Goal: Information Seeking & Learning: Find specific fact

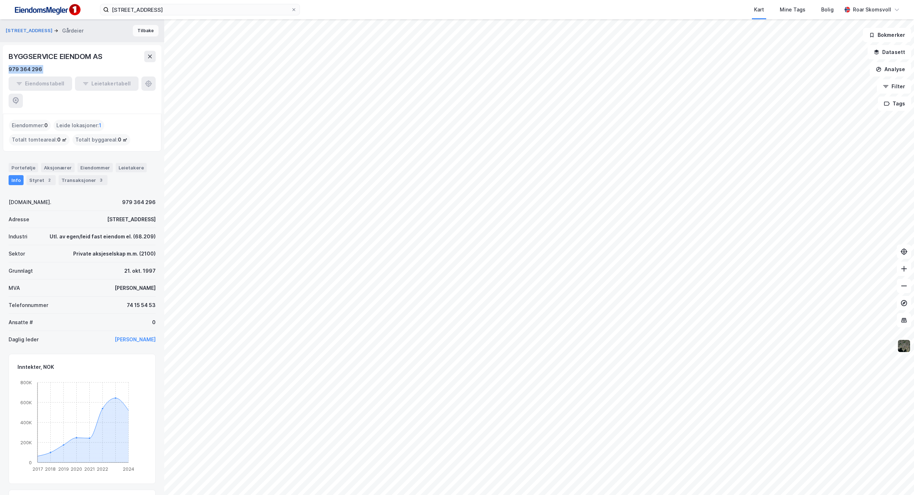
click at [142, 29] on button "Tilbake" at bounding box center [146, 30] width 26 height 11
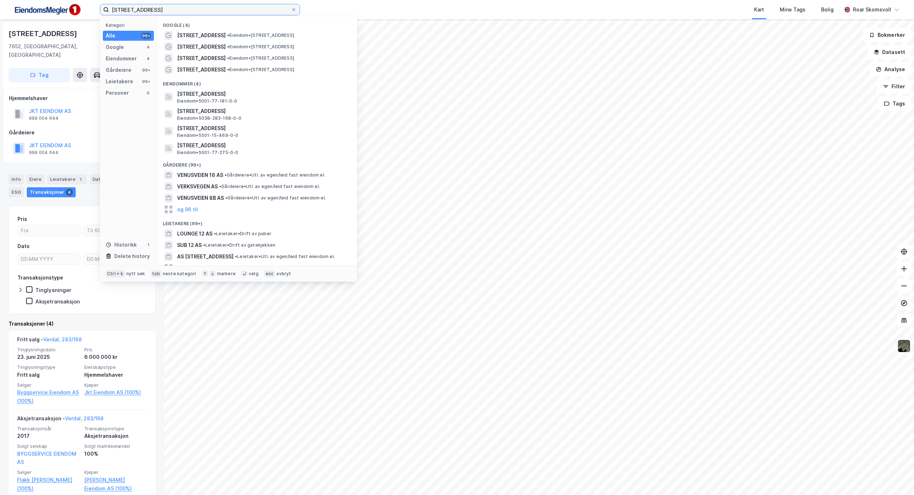
drag, startPoint x: 174, startPoint y: 7, endPoint x: 0, endPoint y: -4, distance: 173.9
click at [0, 0] on html "Venusvegen 12 Kategori Alle 99+ Google 4 Eiendommer 4 Gårdeiere 99+ Leietakere …" at bounding box center [457, 247] width 914 height 495
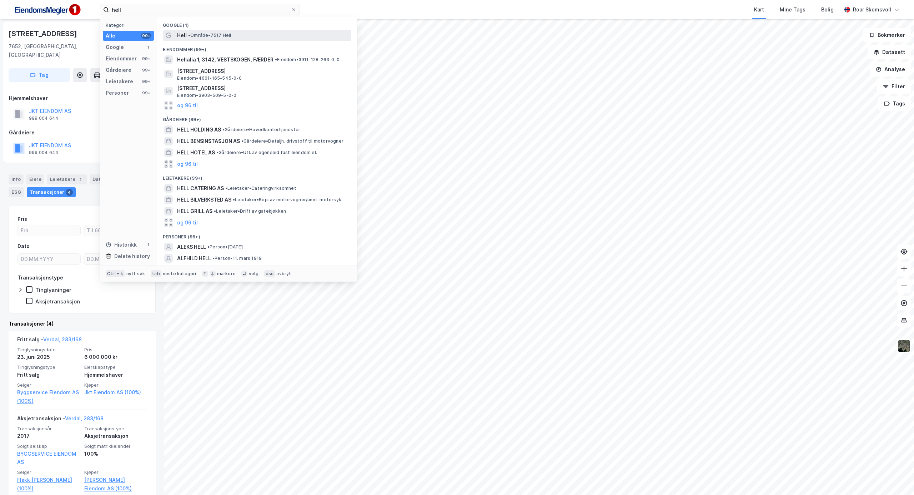
click at [202, 36] on span "• Område • 7517 Hell" at bounding box center [209, 35] width 43 height 6
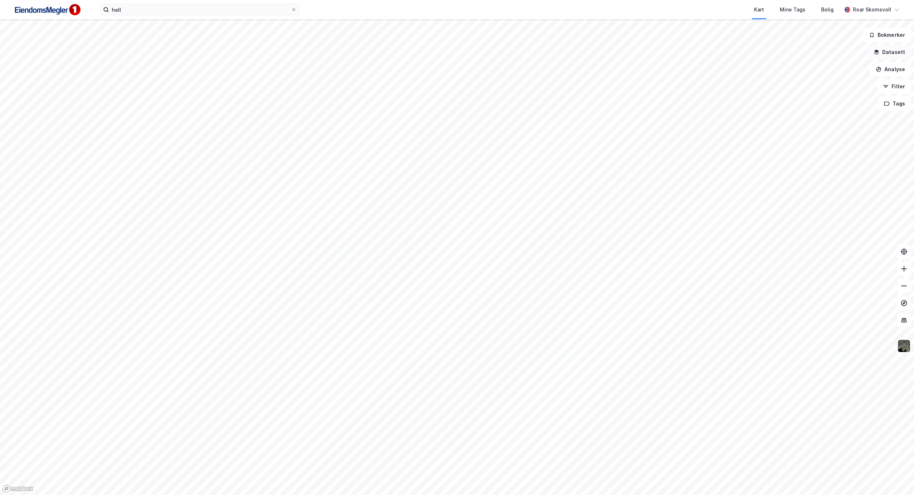
click at [886, 50] on button "Datasett" at bounding box center [890, 52] width 44 height 14
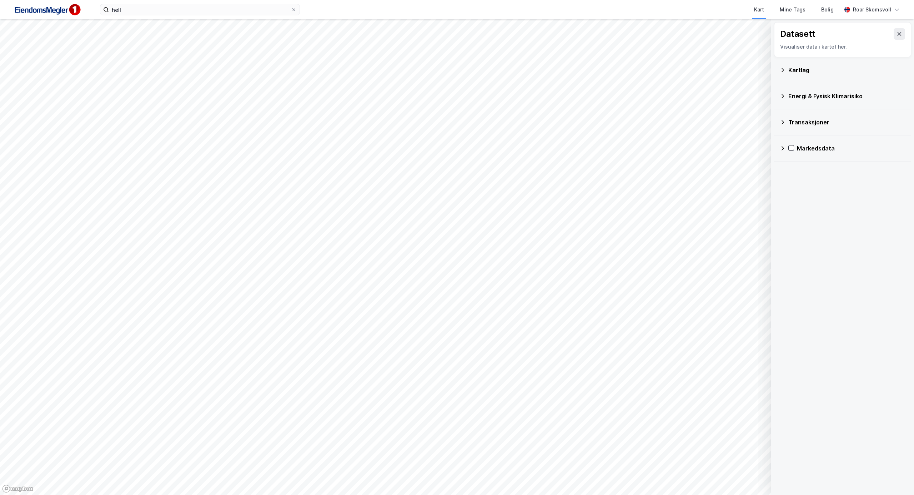
click at [786, 69] on div "Kartlag" at bounding box center [843, 69] width 126 height 17
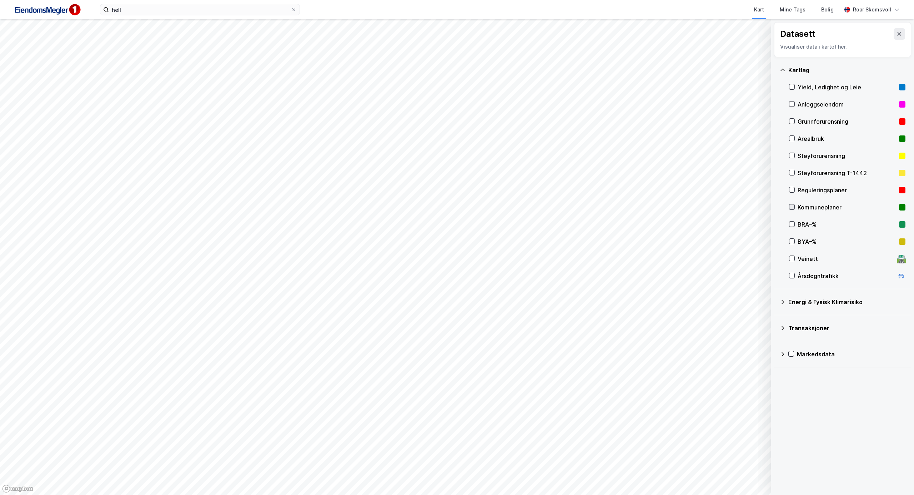
click at [793, 206] on icon at bounding box center [792, 206] width 5 height 5
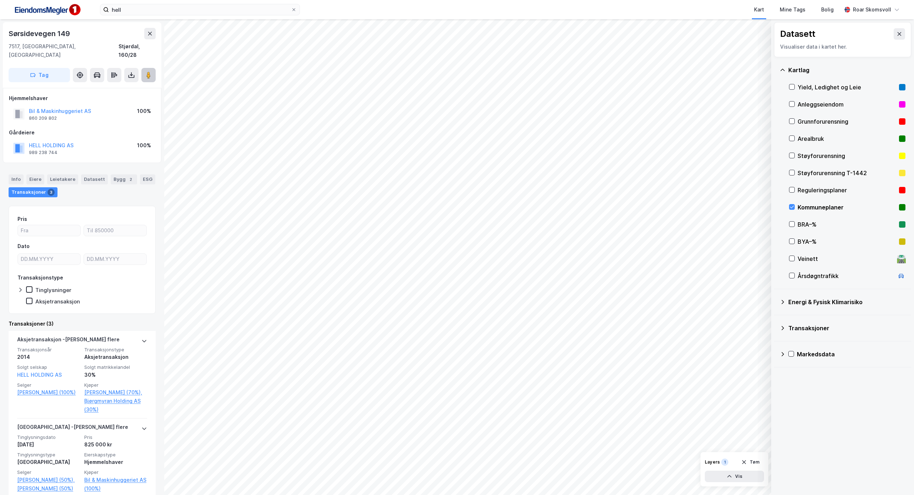
click at [151, 71] on icon at bounding box center [148, 74] width 7 height 7
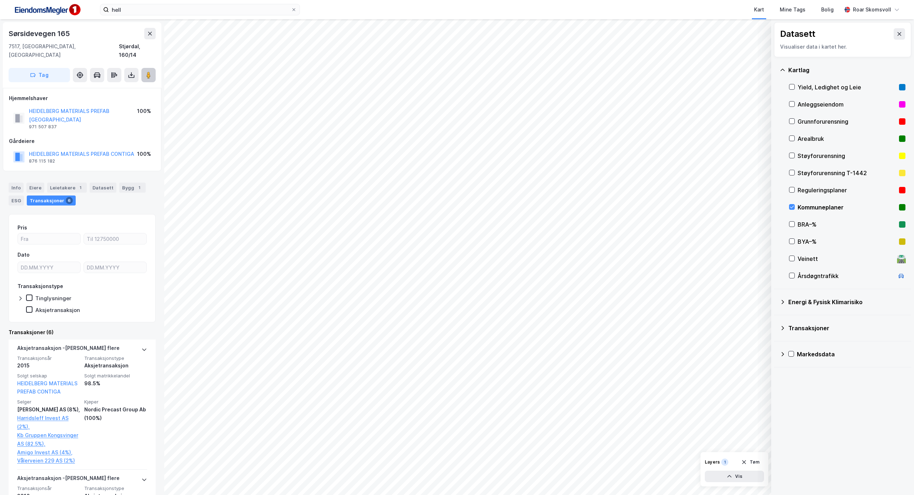
click at [151, 71] on icon at bounding box center [148, 74] width 7 height 7
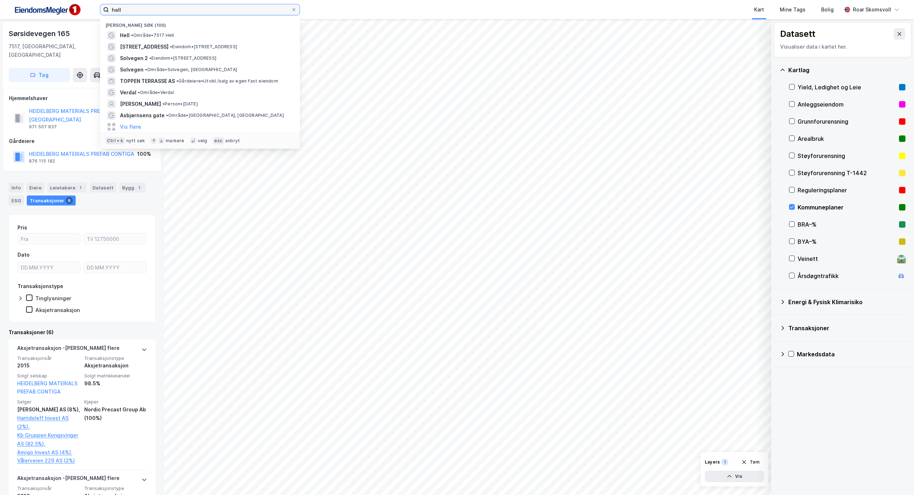
drag, startPoint x: 172, startPoint y: 10, endPoint x: 82, endPoint y: 10, distance: 90.0
click at [82, 10] on div "hell Nylige søk (100) Hell • Område • [STREET_ADDRESS] • Eiendom • [STREET_ADDR…" at bounding box center [457, 9] width 914 height 19
paste input "Ranenget 21"
type input "Ranenget 21"
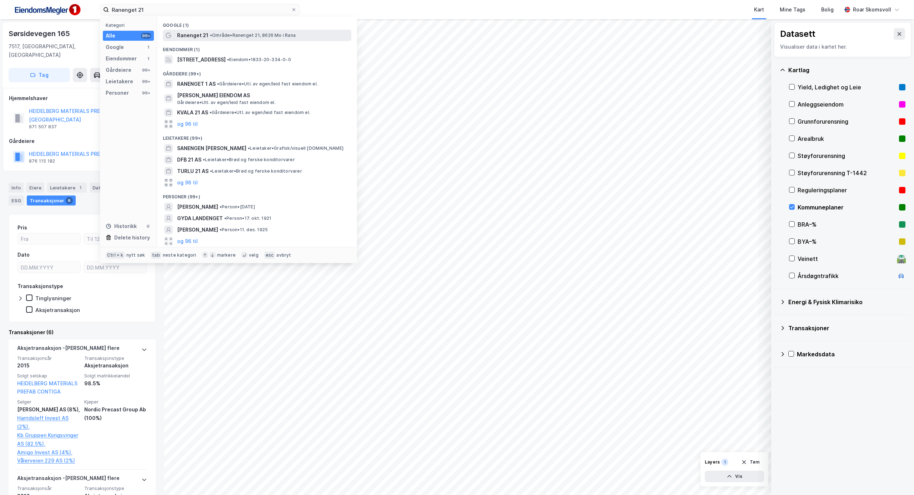
click at [193, 34] on span "Ranenget 21" at bounding box center [192, 35] width 31 height 9
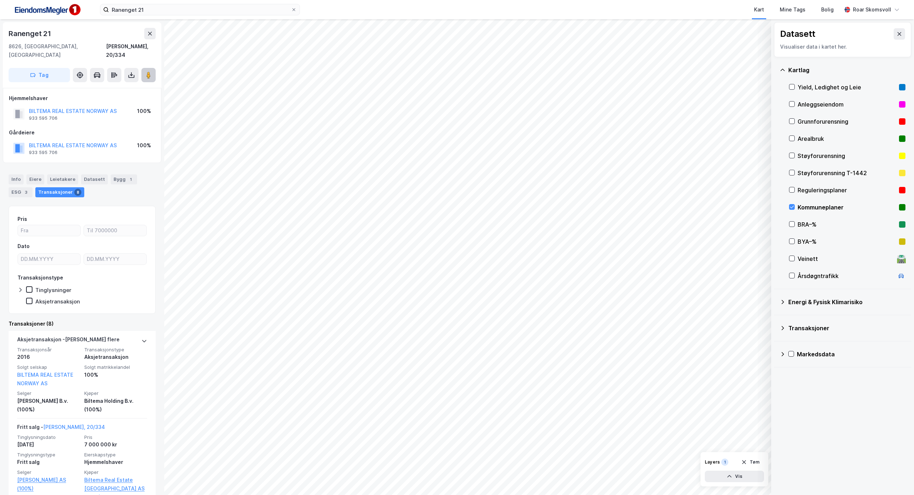
click at [149, 71] on image at bounding box center [148, 74] width 4 height 7
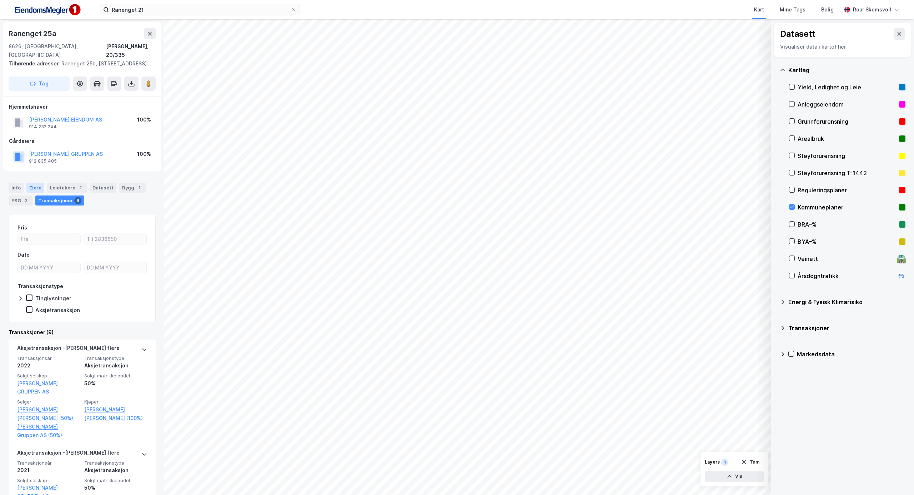
click at [31, 189] on div "Eiere" at bounding box center [35, 187] width 18 height 10
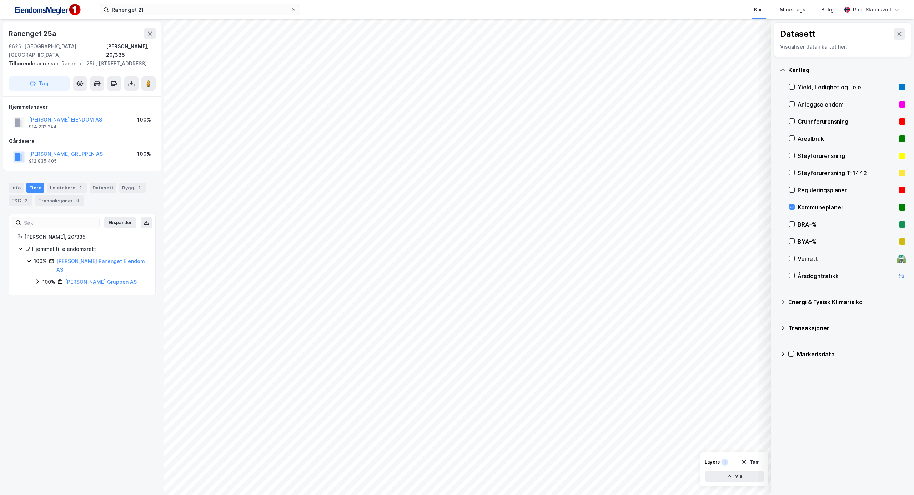
click at [37, 279] on icon at bounding box center [38, 282] width 6 height 6
drag, startPoint x: 126, startPoint y: 285, endPoint x: 79, endPoint y: 288, distance: 47.6
click at [79, 290] on div "100% - [PERSON_NAME] [PERSON_NAME]" at bounding box center [99, 298] width 96 height 17
copy link "[PERSON_NAME] [PERSON_NAME]"
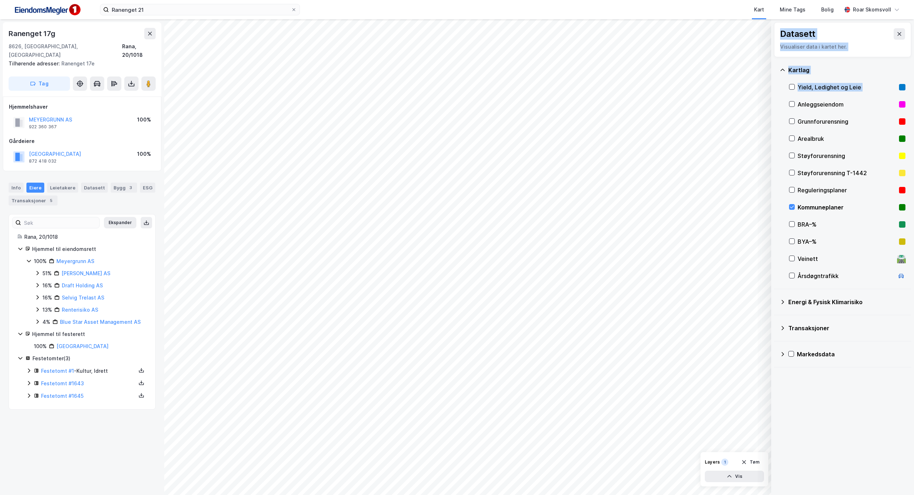
drag, startPoint x: 860, startPoint y: 130, endPoint x: 1103, endPoint y: 155, distance: 244.7
click at [914, 155] on html "Ranenget 21 Kart Mine Tags [PERSON_NAME] Roar Skomsvoll Datasett Visualiser dat…" at bounding box center [457, 247] width 914 height 495
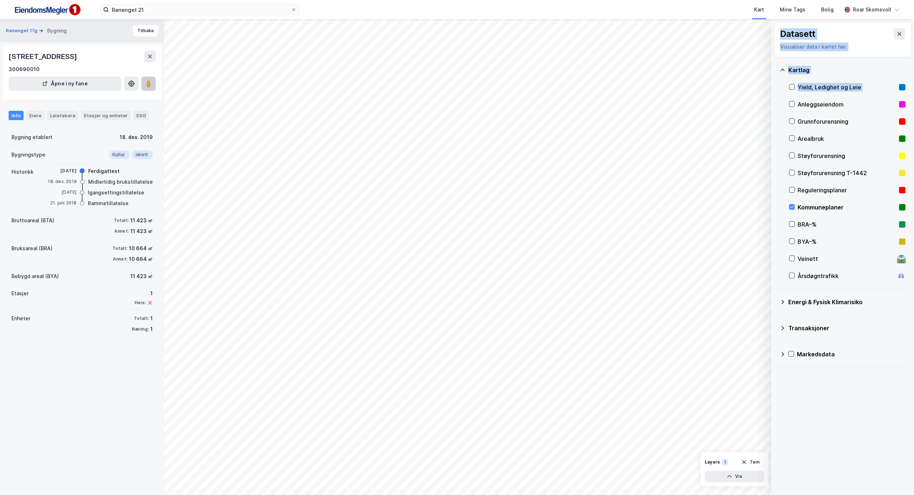
drag, startPoint x: 148, startPoint y: 81, endPoint x: 146, endPoint y: 85, distance: 4.2
click at [147, 82] on image at bounding box center [148, 83] width 4 height 7
click at [143, 32] on button "Tilbake" at bounding box center [146, 30] width 26 height 11
